Goal: Transaction & Acquisition: Subscribe to service/newsletter

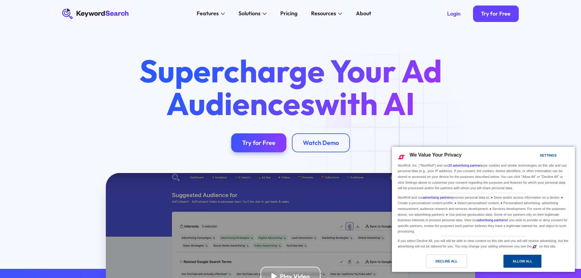
click at [516, 261] on div "Allow All" at bounding box center [523, 261] width 20 height 7
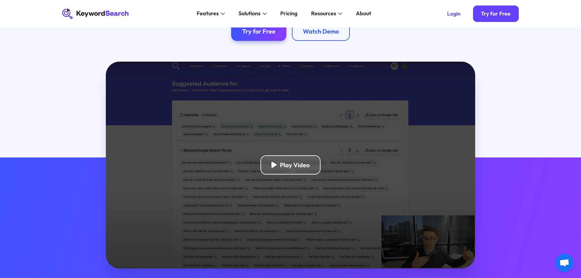
scroll to position [122, 0]
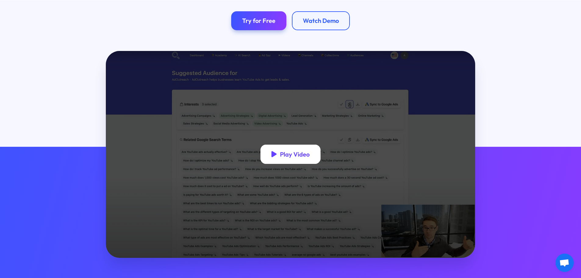
click at [300, 153] on div "Play Video" at bounding box center [295, 154] width 30 height 8
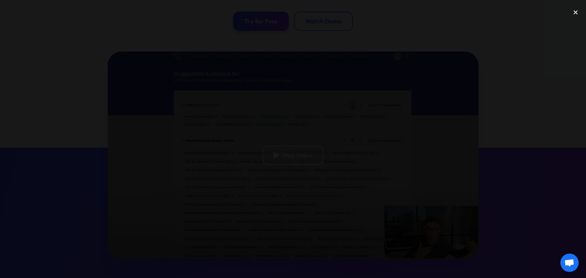
click at [38, 126] on div at bounding box center [293, 138] width 586 height 267
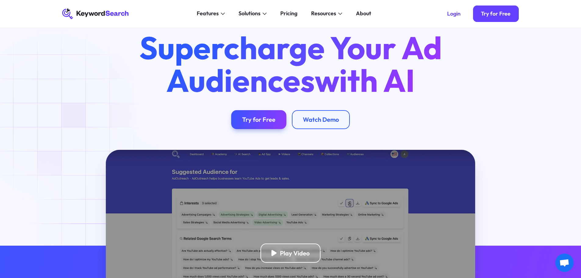
scroll to position [0, 0]
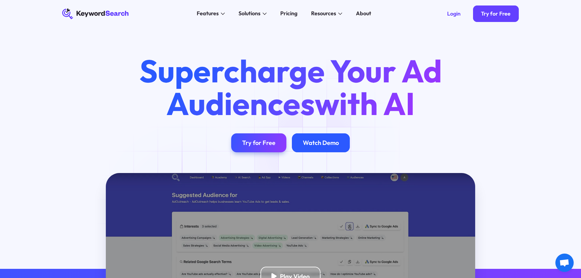
click at [317, 147] on div "Watch Demo" at bounding box center [321, 143] width 36 height 8
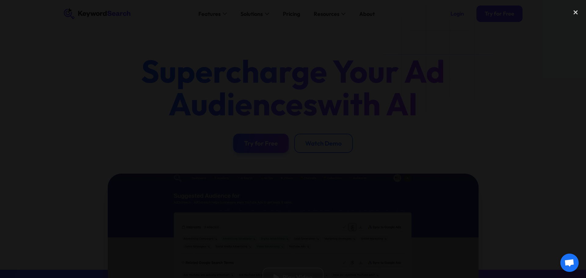
click at [511, 147] on div at bounding box center [293, 138] width 586 height 267
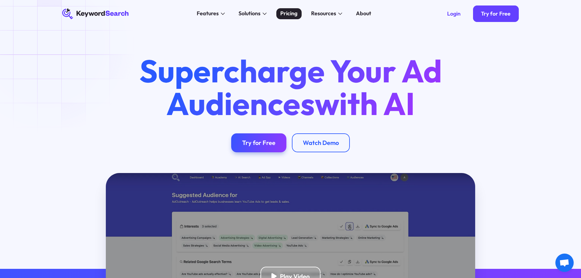
click at [294, 12] on div "Pricing" at bounding box center [289, 13] width 17 height 8
